Goal: Entertainment & Leisure: Consume media (video, audio)

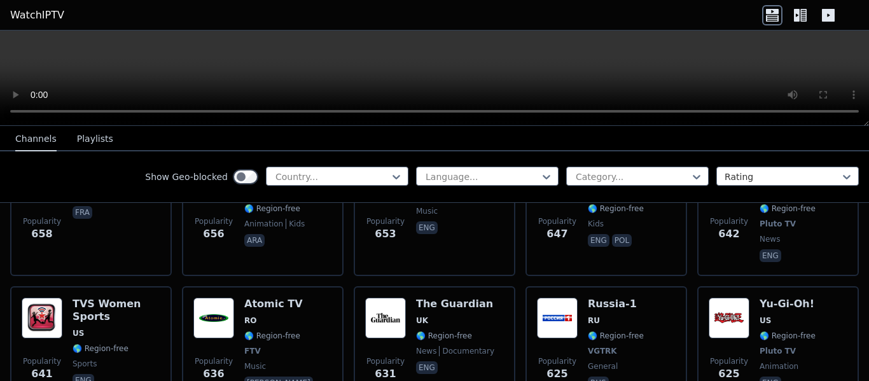
scroll to position [3561, 0]
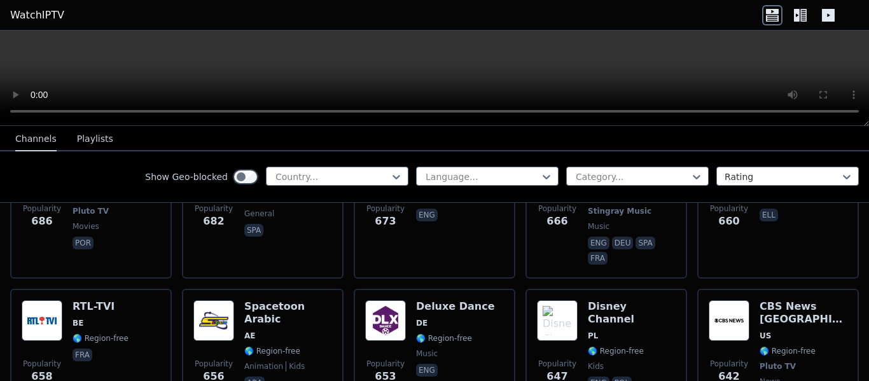
click at [471, 165] on div "Show Geo-blocked Country... Language... Category... Rating" at bounding box center [434, 177] width 869 height 52
click at [469, 178] on div at bounding box center [482, 176] width 116 height 13
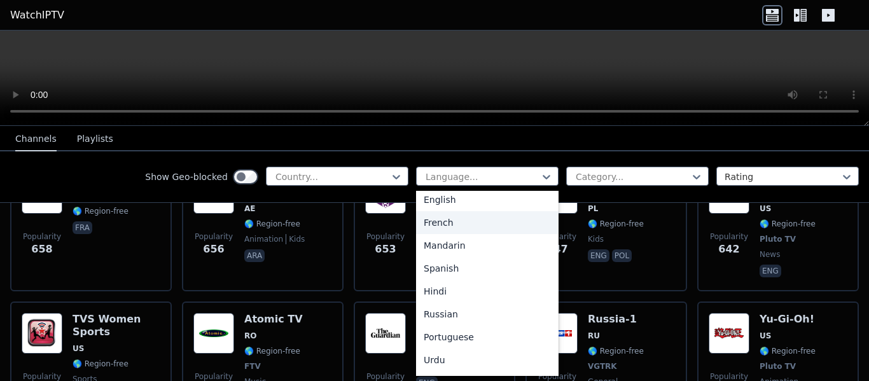
scroll to position [64, 0]
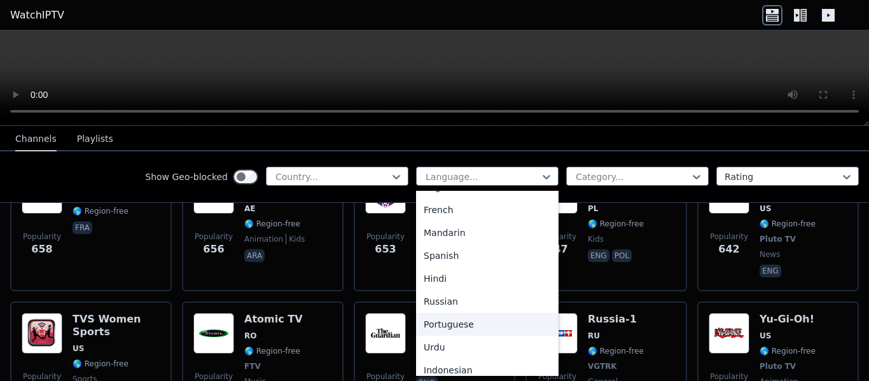
click at [431, 324] on div "Portuguese" at bounding box center [487, 324] width 142 height 23
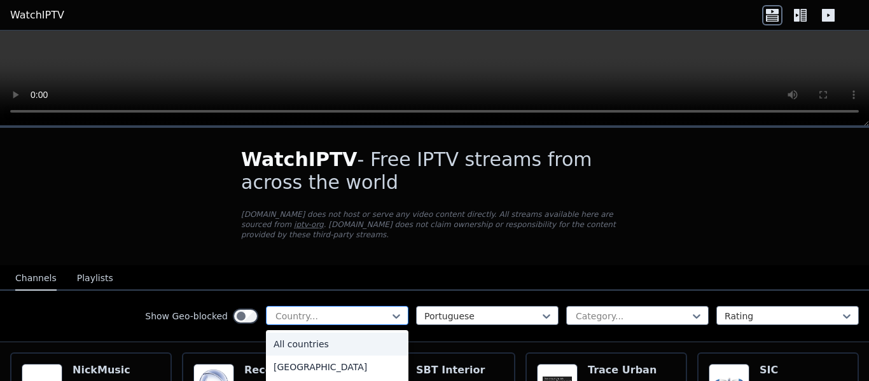
click at [374, 310] on div at bounding box center [332, 316] width 116 height 13
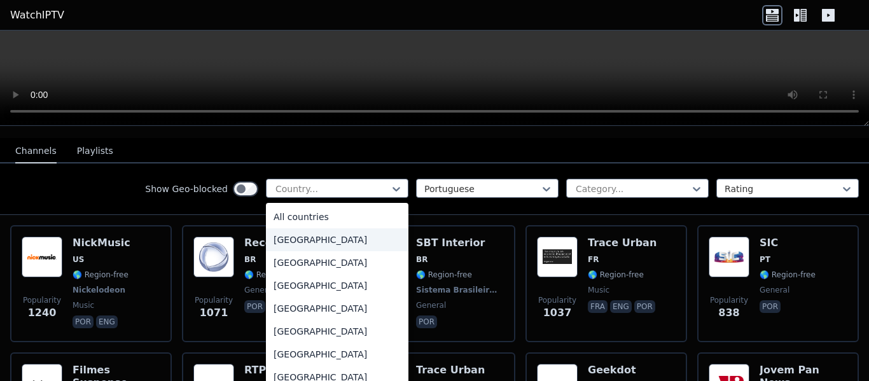
scroll to position [64, 0]
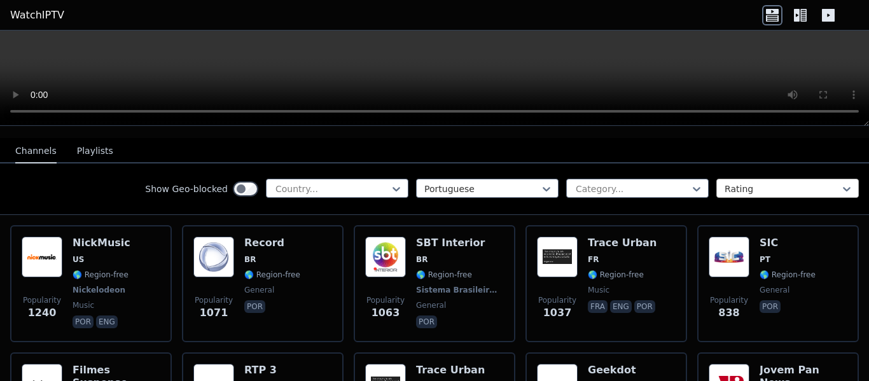
click at [765, 183] on div at bounding box center [782, 189] width 116 height 13
click at [637, 183] on div at bounding box center [632, 189] width 116 height 13
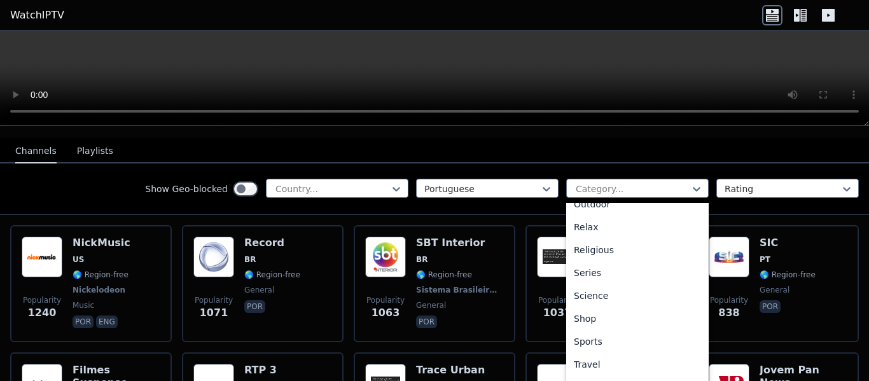
scroll to position [440, 0]
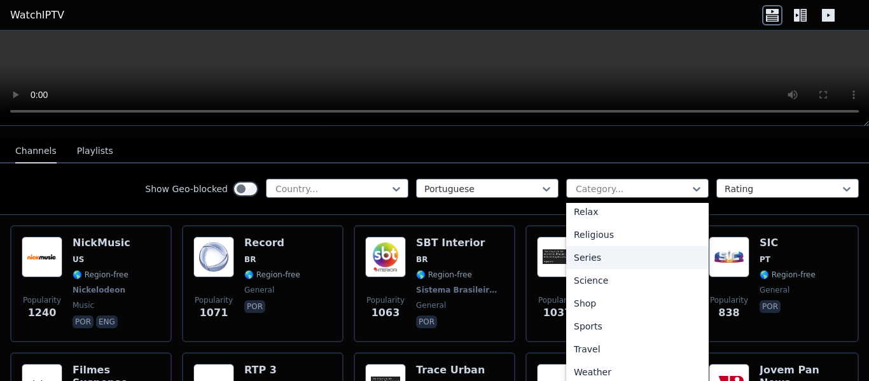
click at [582, 251] on div "Series" at bounding box center [637, 257] width 142 height 23
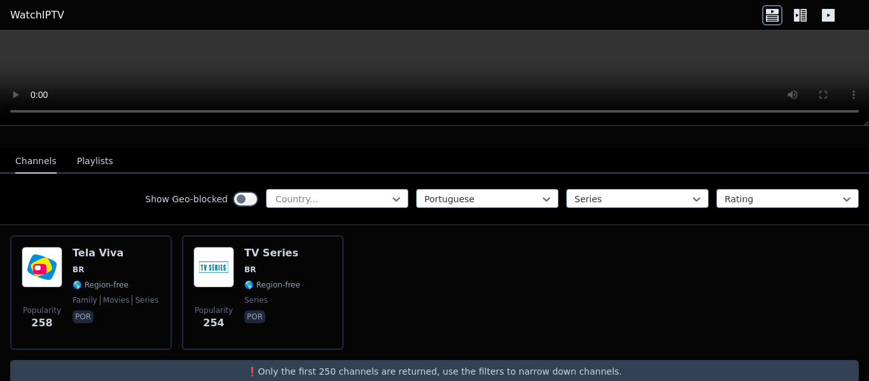
scroll to position [127, 0]
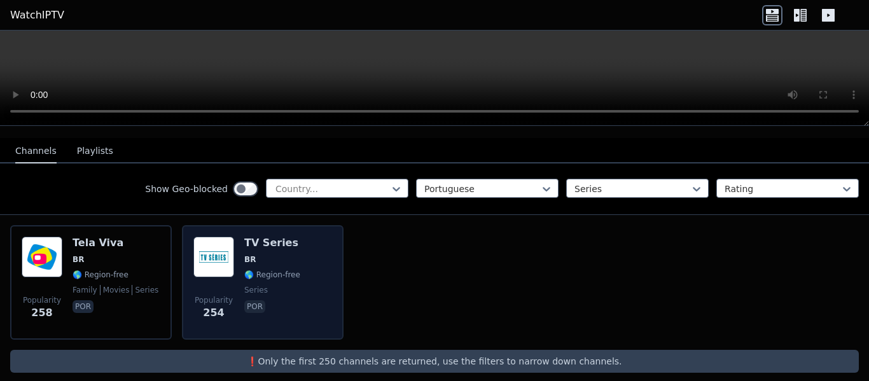
click at [276, 237] on h6 "TV Series" at bounding box center [272, 243] width 56 height 13
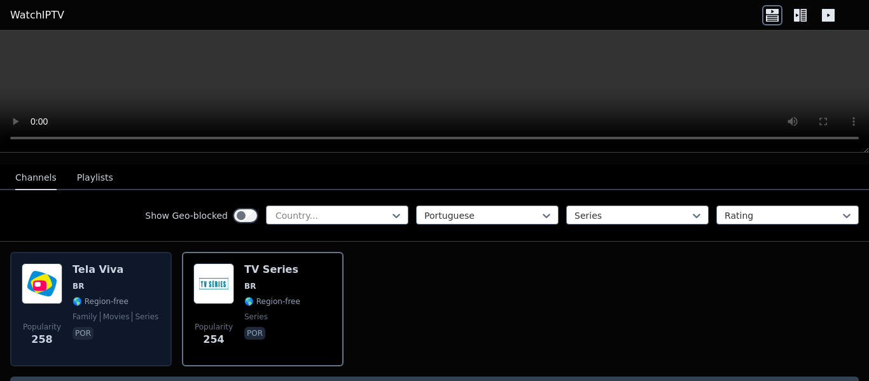
click at [99, 281] on span "BR" at bounding box center [116, 286] width 86 height 10
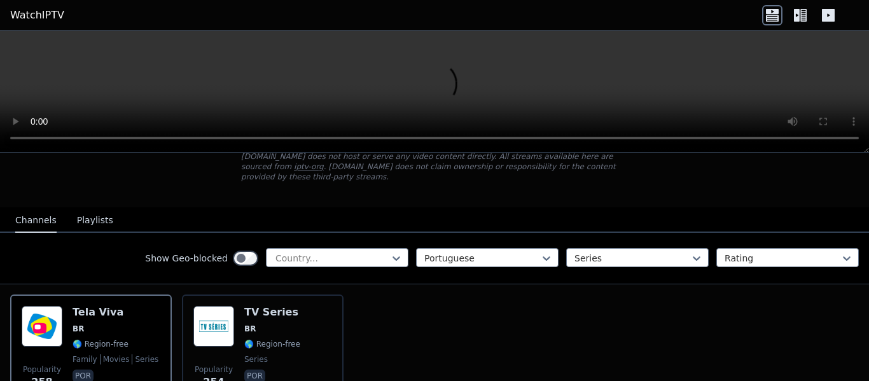
scroll to position [0, 0]
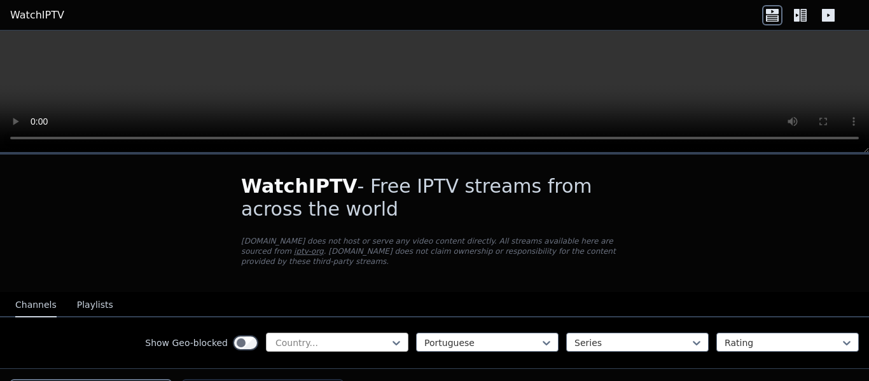
click at [350, 338] on div at bounding box center [332, 342] width 116 height 13
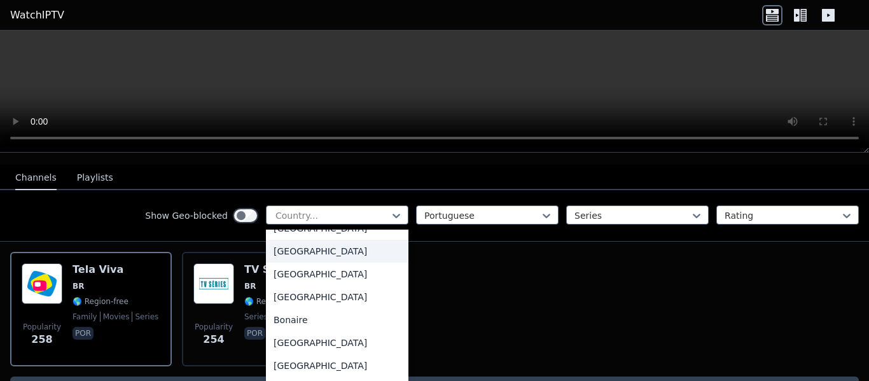
scroll to position [445, 0]
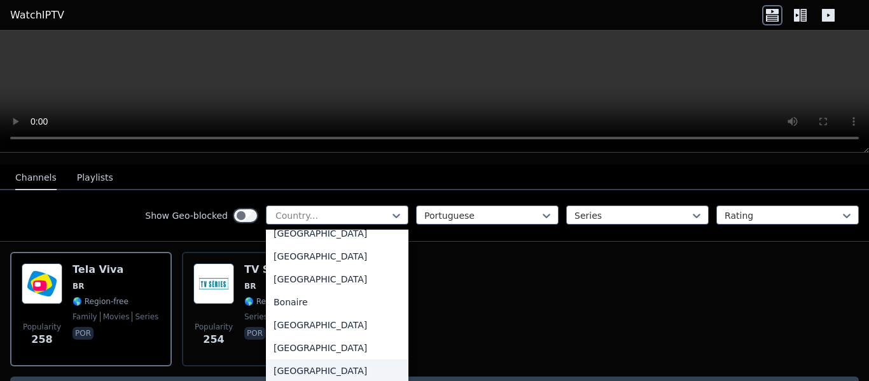
click at [281, 364] on div "Brazil" at bounding box center [337, 370] width 142 height 23
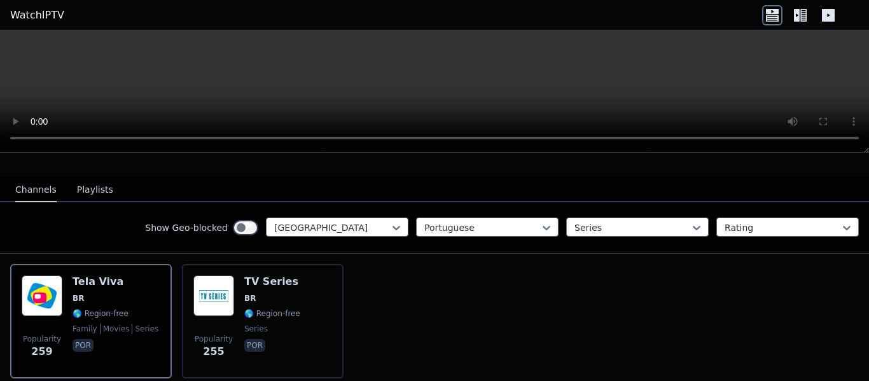
scroll to position [92, 0]
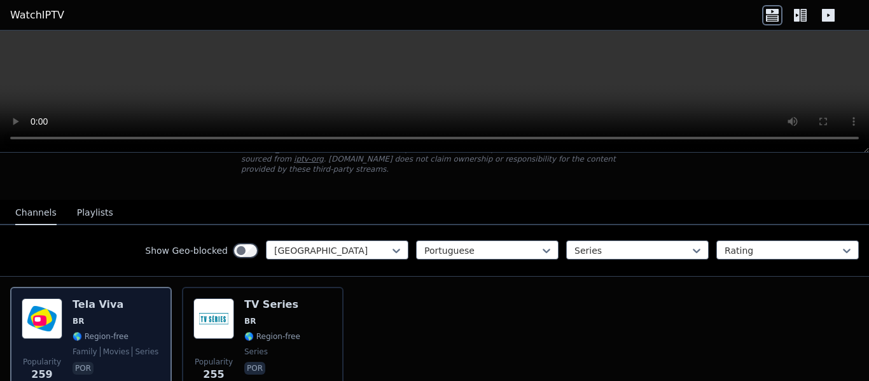
click at [106, 299] on h6 "Tela Viva" at bounding box center [116, 304] width 86 height 13
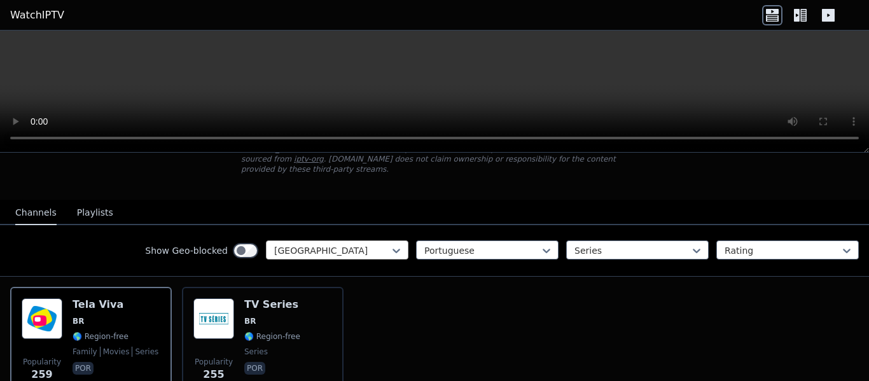
click at [299, 244] on div at bounding box center [332, 250] width 116 height 13
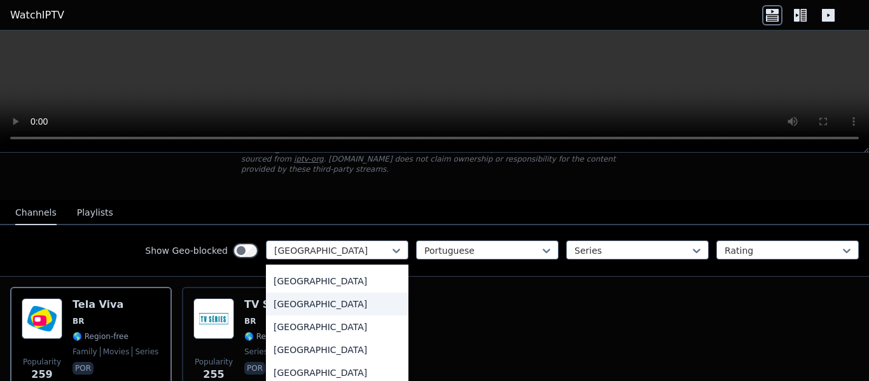
scroll to position [3371, 0]
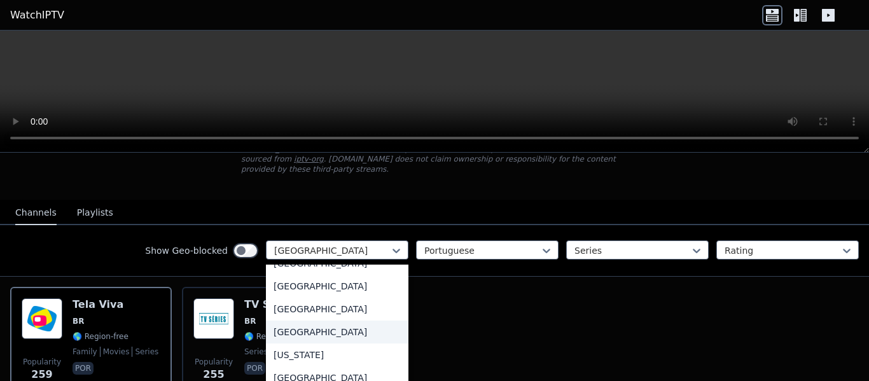
click at [277, 322] on div "[GEOGRAPHIC_DATA]" at bounding box center [337, 332] width 142 height 23
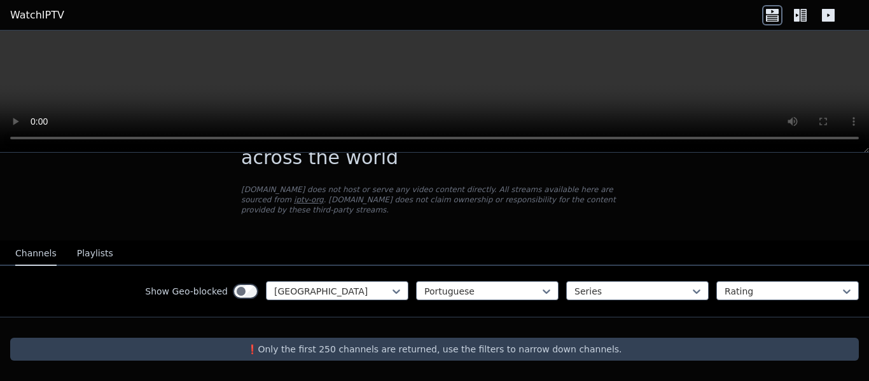
scroll to position [41, 0]
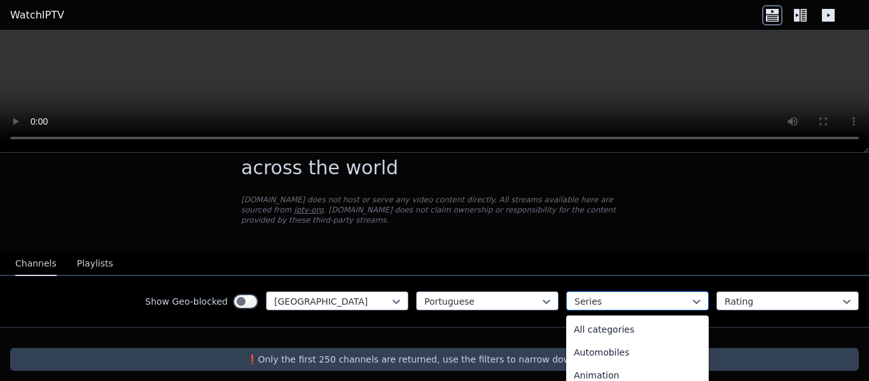
click at [579, 295] on div at bounding box center [632, 301] width 116 height 13
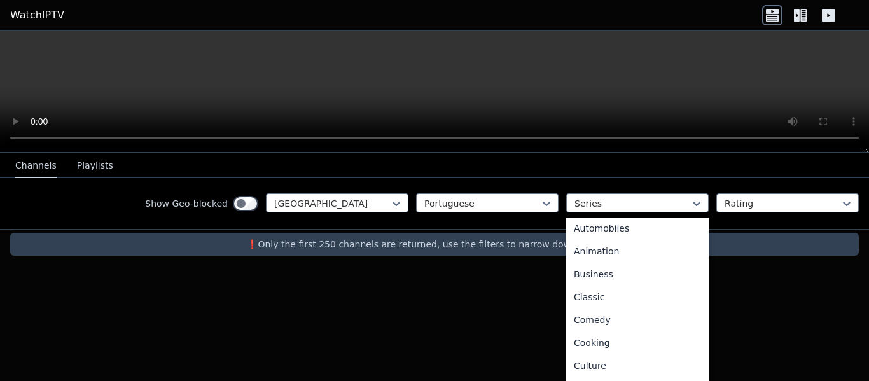
scroll to position [0, 0]
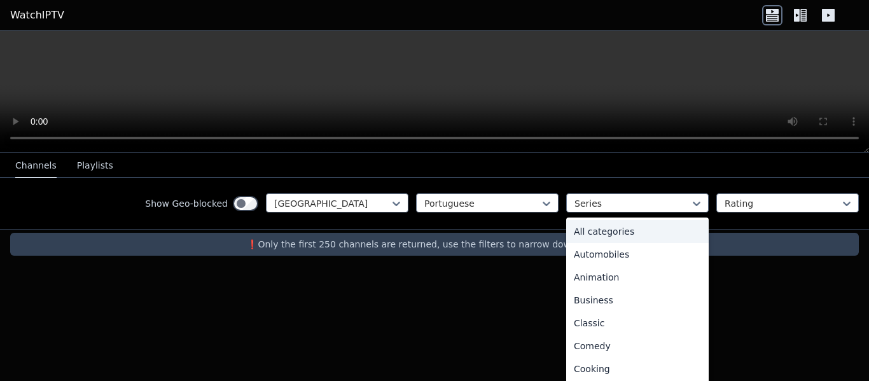
click at [594, 237] on div "All categories" at bounding box center [637, 231] width 142 height 23
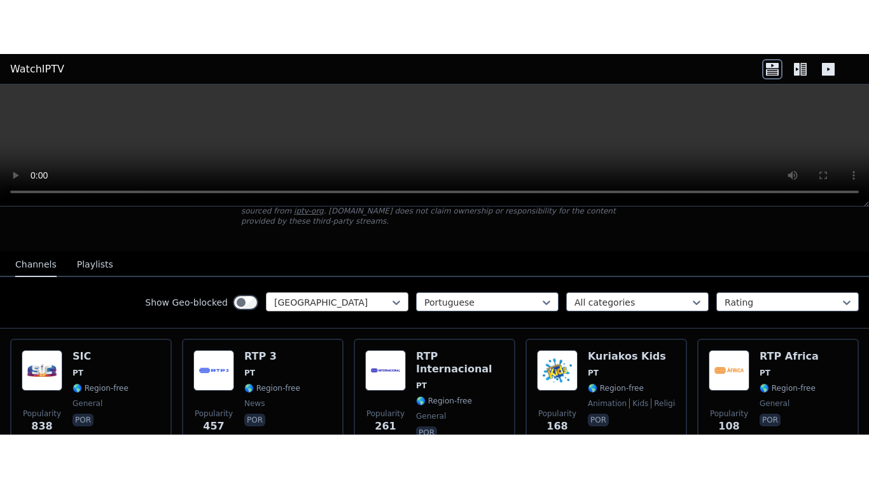
scroll to position [93, 0]
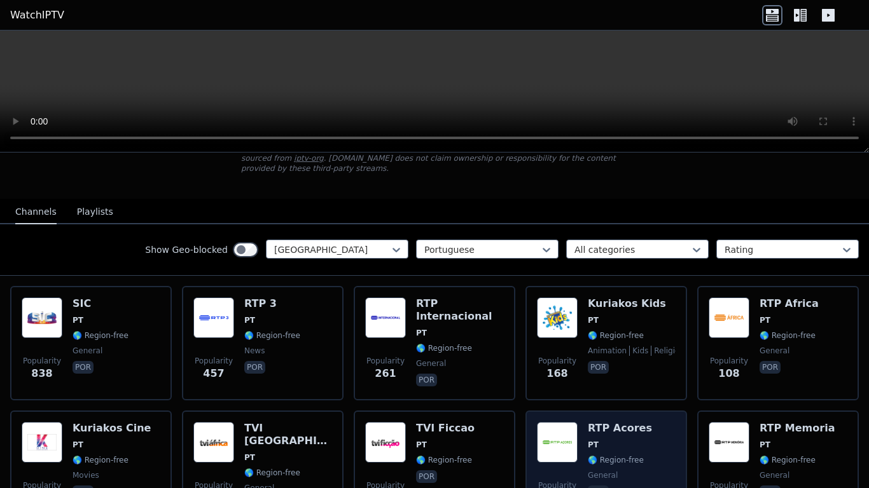
click at [553, 380] on img at bounding box center [557, 442] width 41 height 41
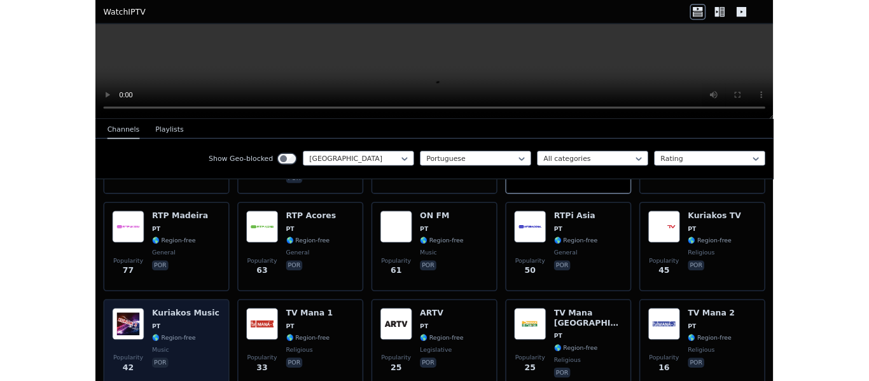
scroll to position [347, 0]
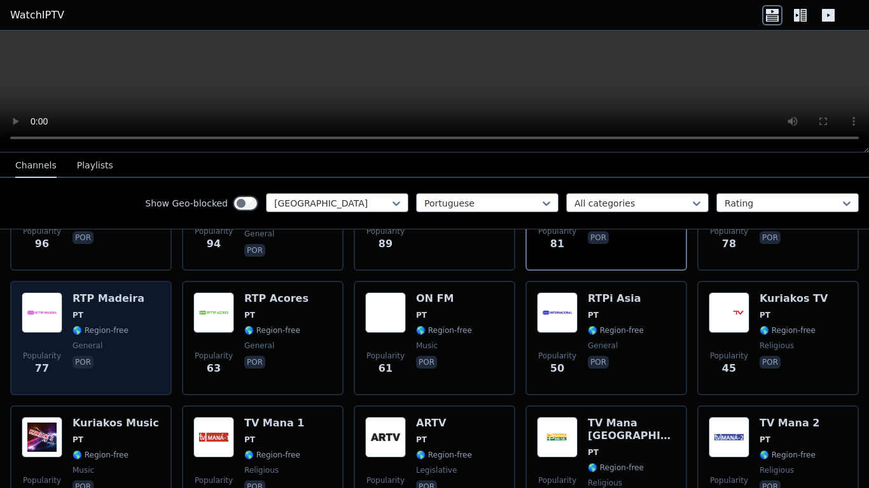
click at [102, 310] on span "PT" at bounding box center [109, 315] width 72 height 10
click at [123, 312] on div "RTP Madeira PT 🌎 Region-free general por" at bounding box center [109, 339] width 72 height 92
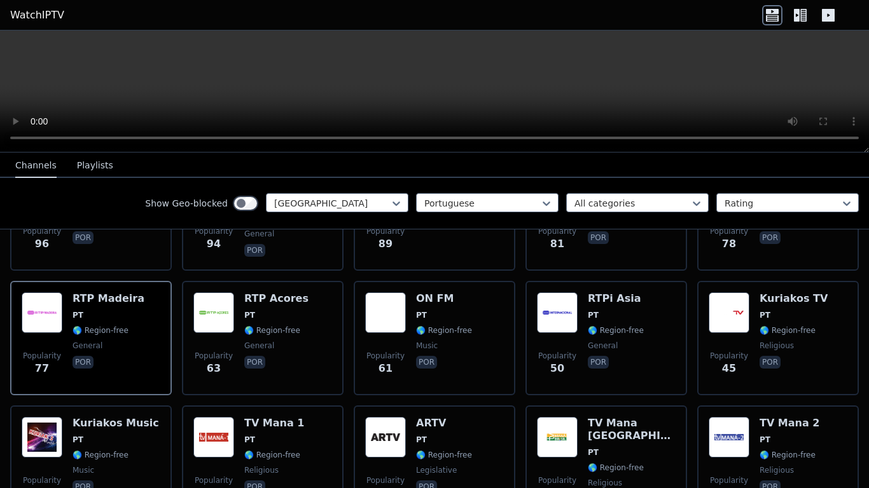
click at [801, 21] on icon at bounding box center [803, 15] width 6 height 13
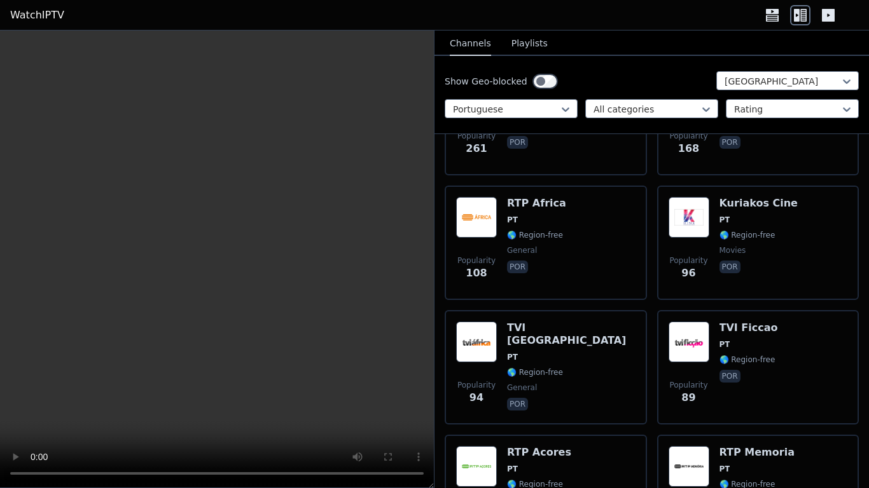
click at [831, 11] on icon at bounding box center [828, 15] width 13 height 13
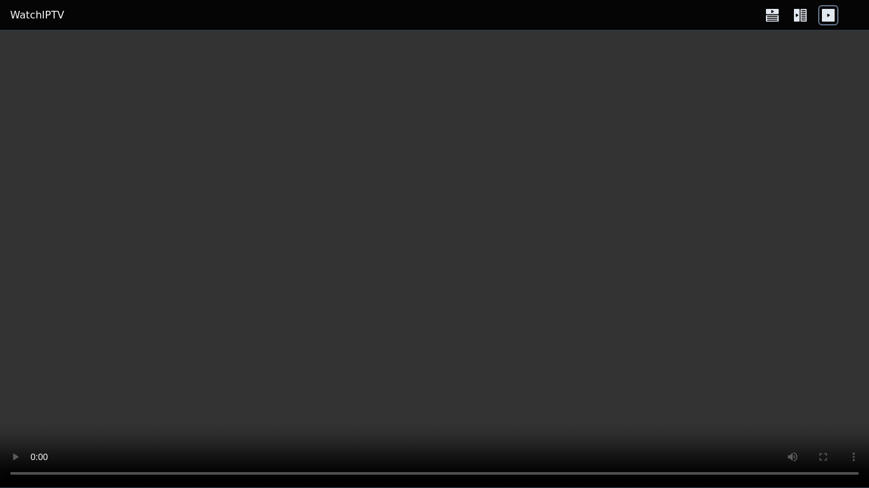
click at [801, 20] on icon at bounding box center [803, 15] width 6 height 13
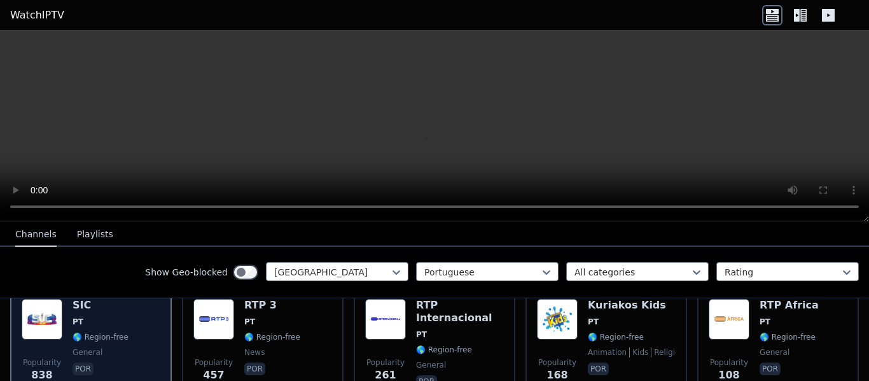
scroll to position [191, 0]
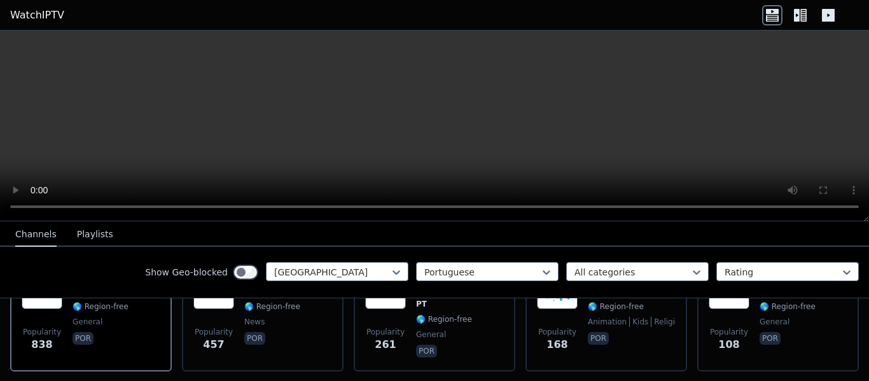
click at [803, 16] on icon at bounding box center [800, 15] width 20 height 20
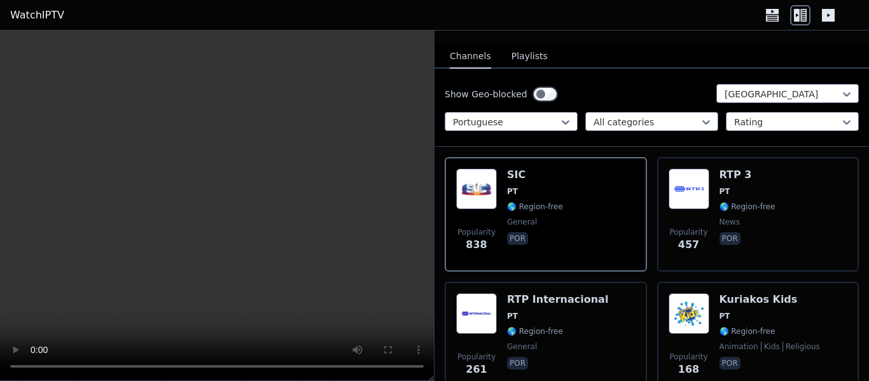
scroll to position [127, 0]
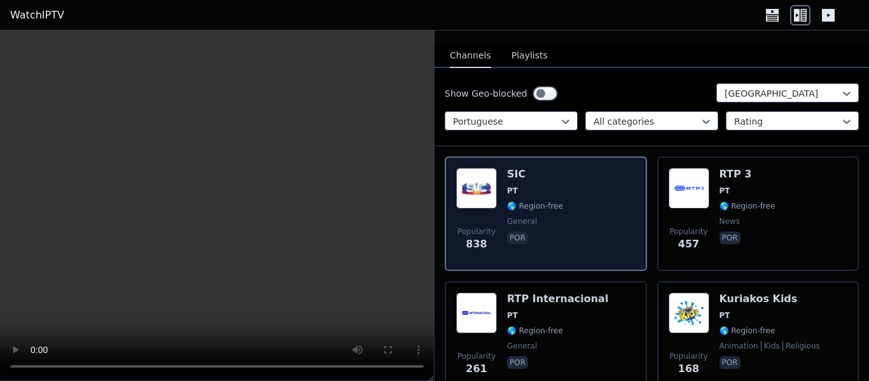
click at [568, 183] on div "Popularity 838 SIC PT 🌎 Region-free general por" at bounding box center [545, 214] width 179 height 92
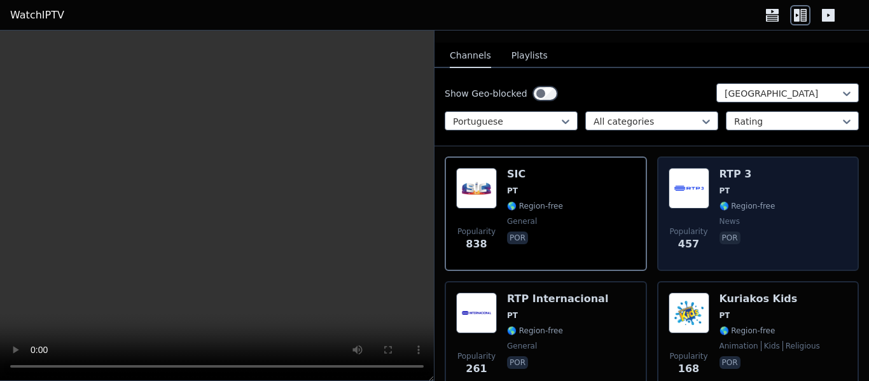
click at [784, 174] on div "Popularity 457 RTP 3 PT 🌎 Region-free news por" at bounding box center [757, 214] width 179 height 92
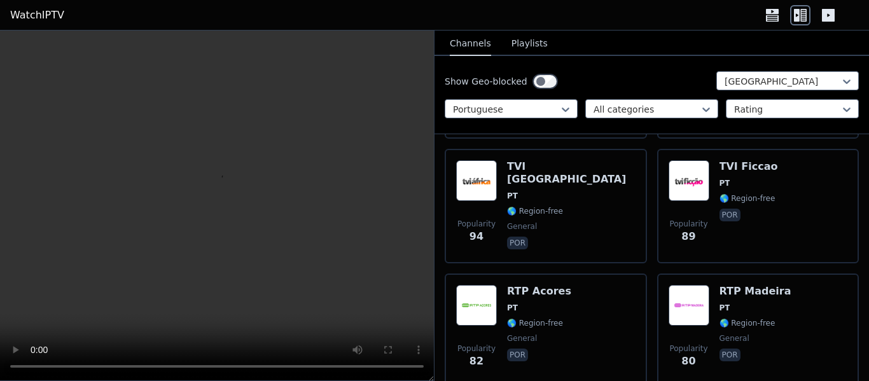
scroll to position [572, 0]
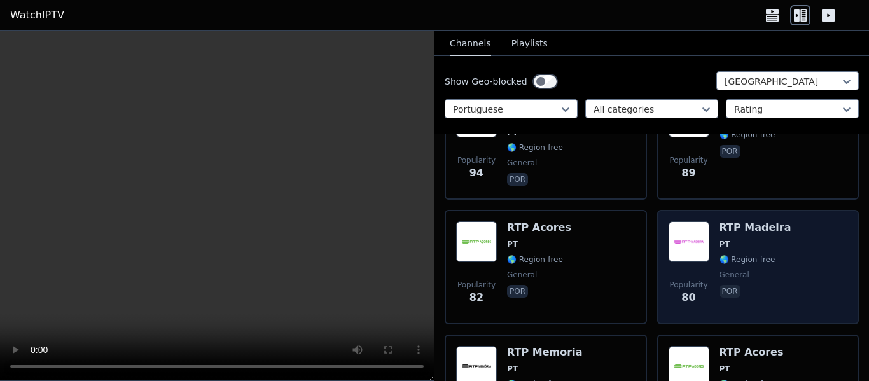
click at [757, 239] on span "PT" at bounding box center [755, 244] width 72 height 10
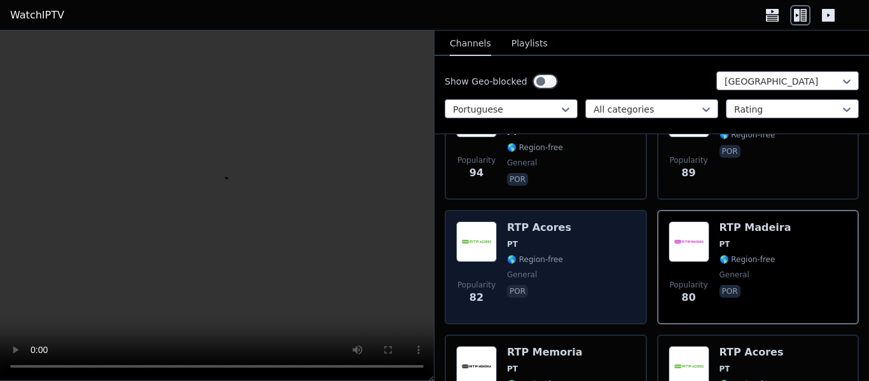
scroll to position [636, 0]
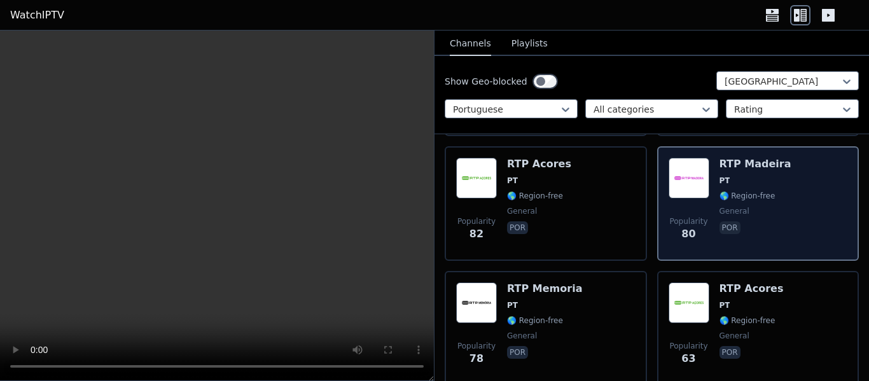
click at [724, 179] on div "RTP Madeira PT 🌎 Region-free general por" at bounding box center [755, 204] width 72 height 92
click at [742, 176] on span "PT" at bounding box center [755, 181] width 72 height 10
click at [818, 206] on div "Popularity 80 RTP Madeira PT 🌎 Region-free general por" at bounding box center [757, 204] width 179 height 92
